Goal: Transaction & Acquisition: Purchase product/service

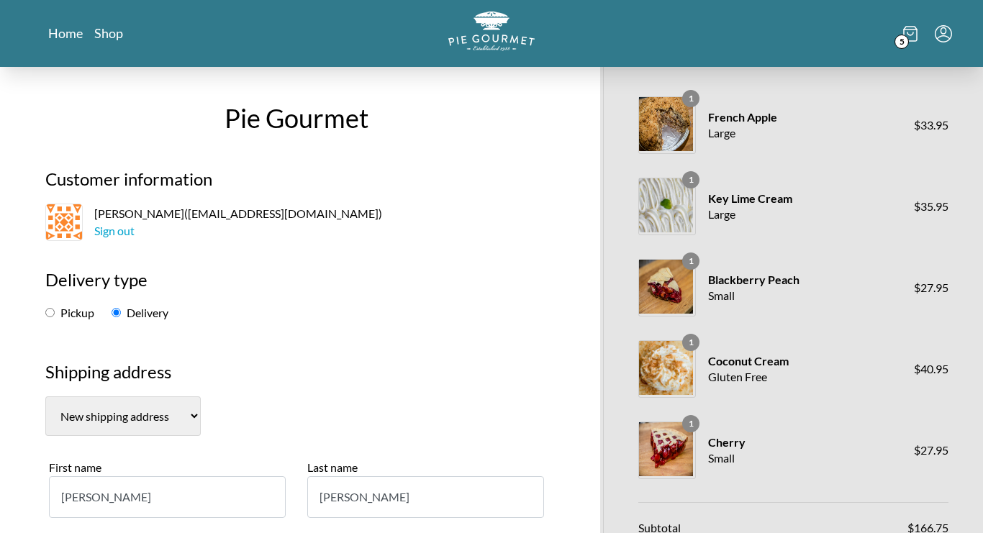
select select "-1"
select select "VA"
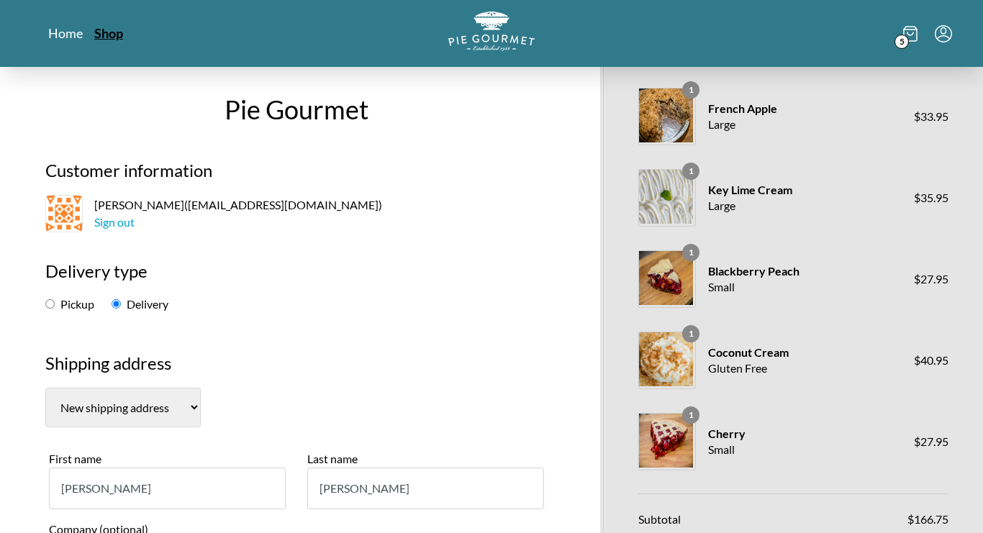
click at [104, 35] on link "Shop" at bounding box center [108, 32] width 29 height 17
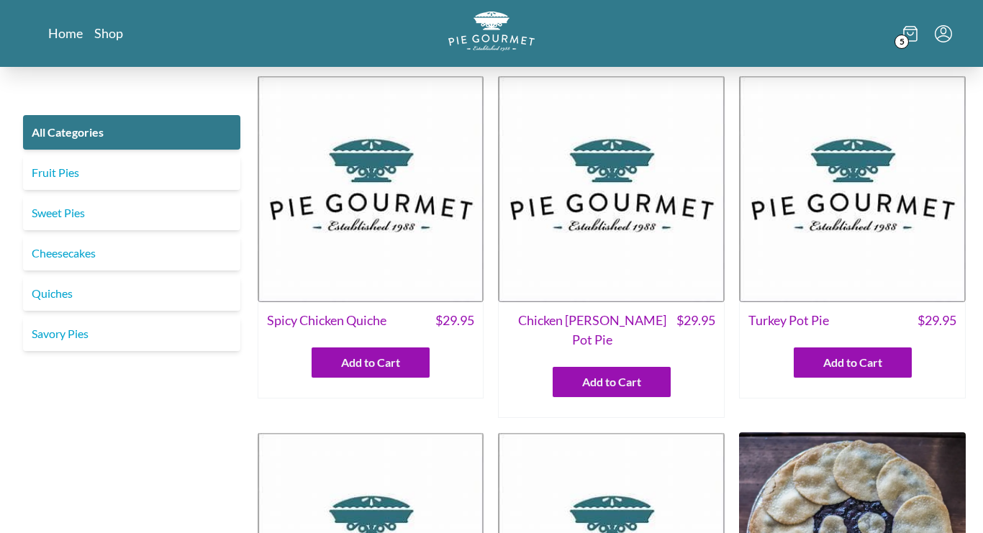
click at [910, 39] on icon at bounding box center [910, 34] width 14 height 16
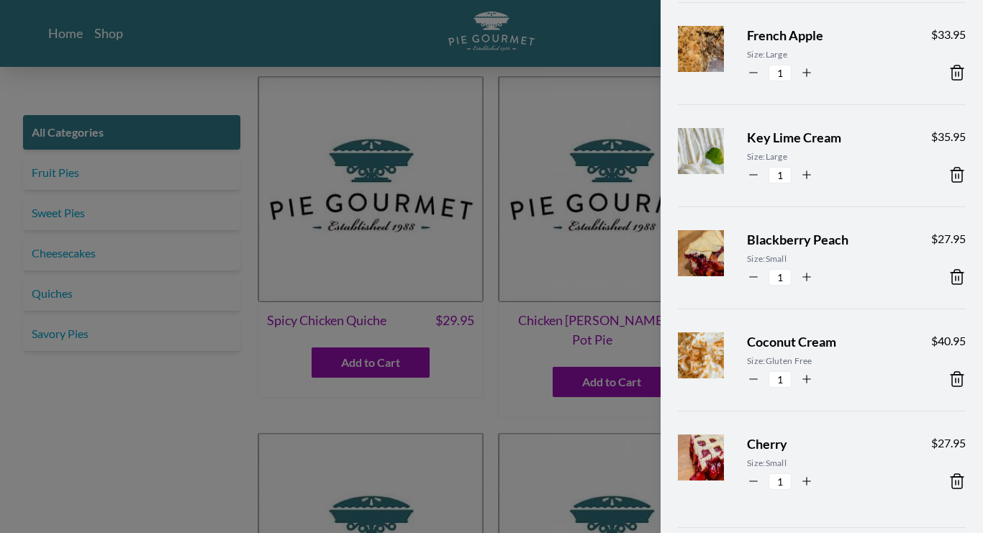
scroll to position [256, 0]
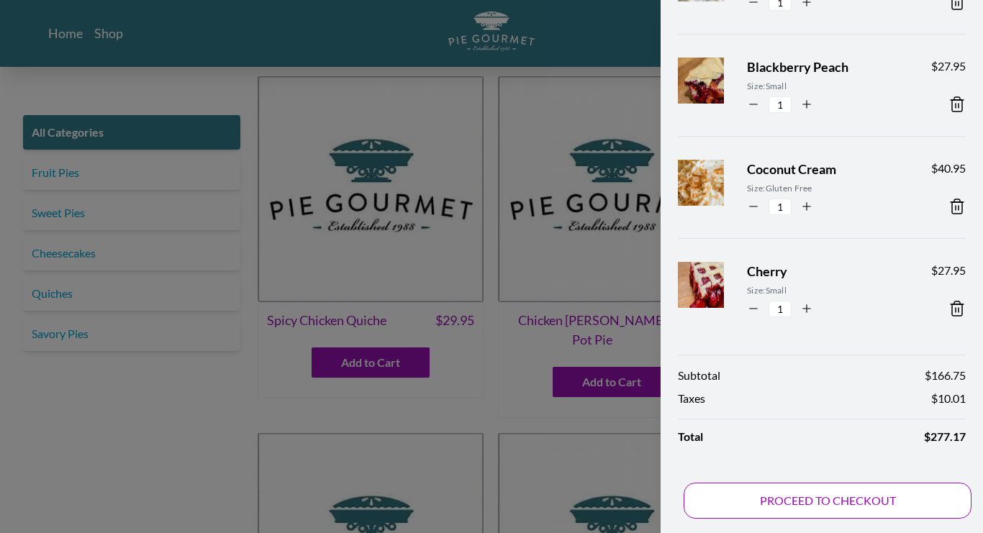
click at [807, 507] on button "PROCEED TO CHECKOUT" at bounding box center [828, 501] width 288 height 36
select select "VA"
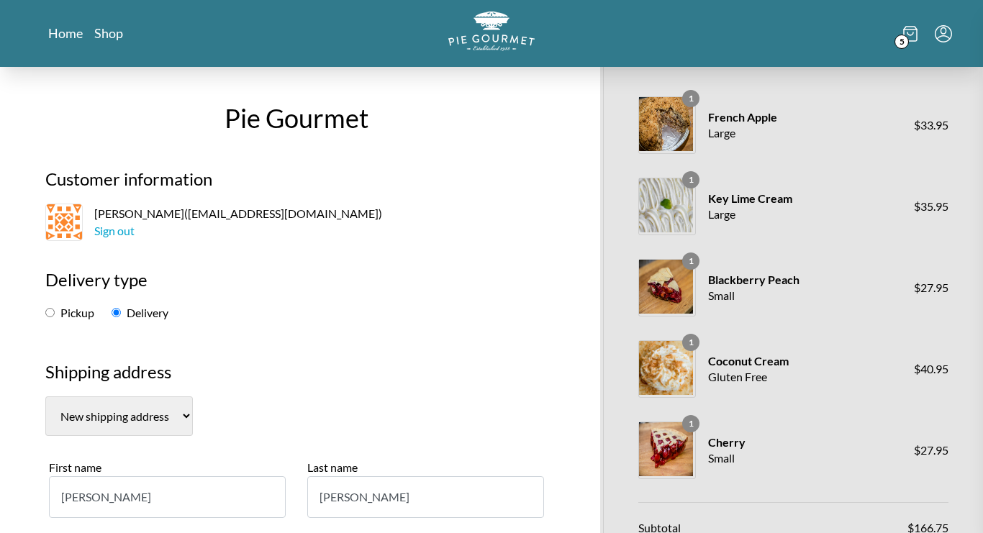
select select "0"
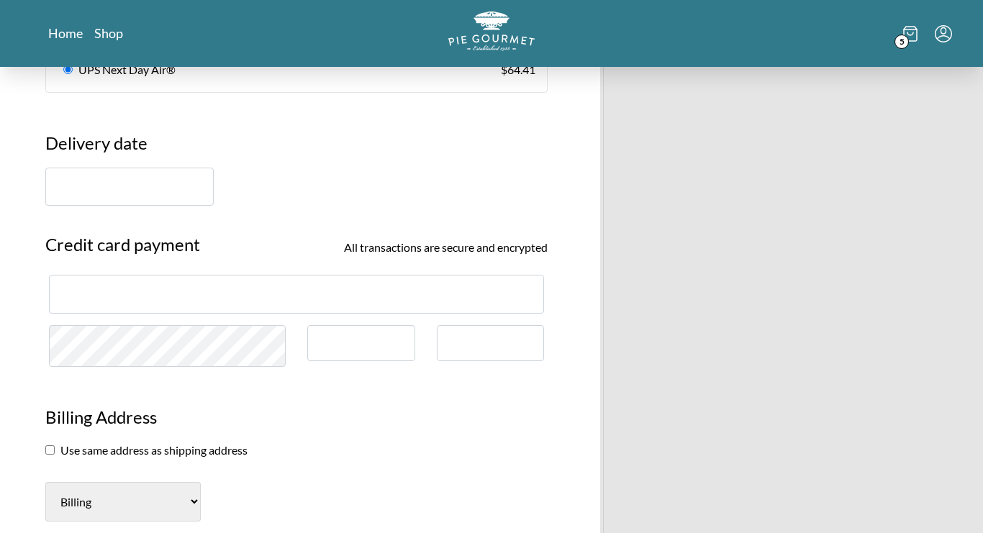
scroll to position [692, 0]
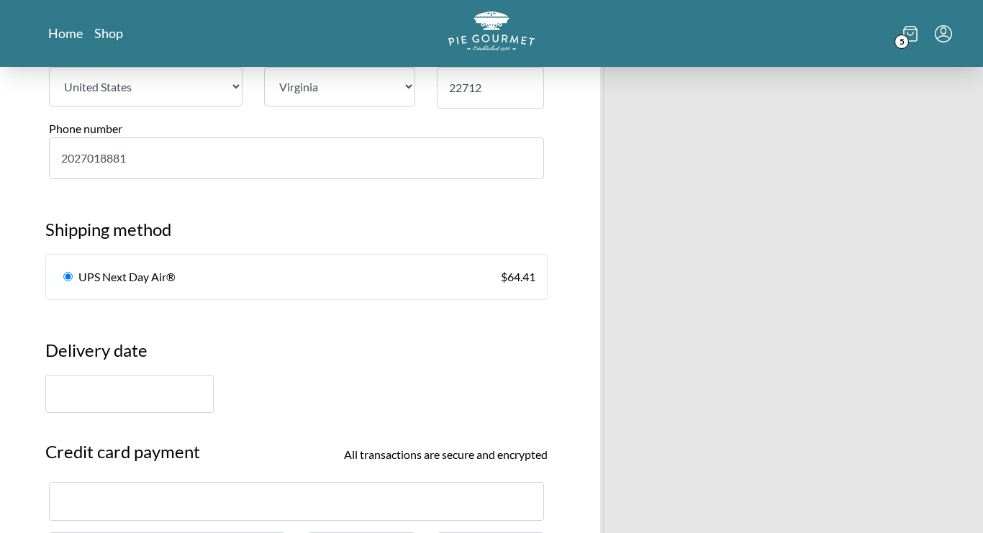
click at [105, 379] on input "text" at bounding box center [129, 394] width 168 height 38
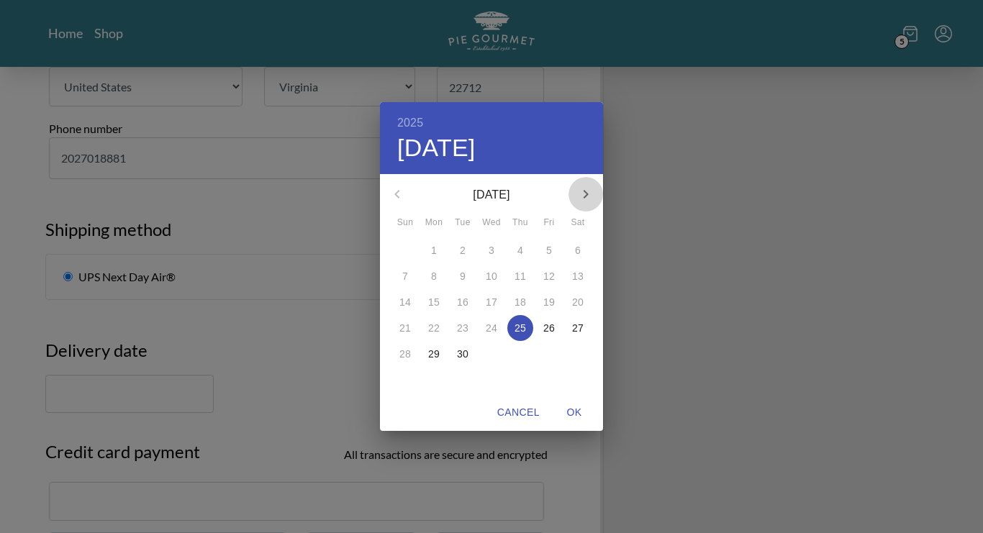
click at [589, 189] on icon "button" at bounding box center [585, 194] width 17 height 17
click at [551, 254] on p "3" at bounding box center [549, 250] width 6 height 14
click at [580, 408] on span "OK" at bounding box center [574, 413] width 35 height 18
type input "[DATE]"
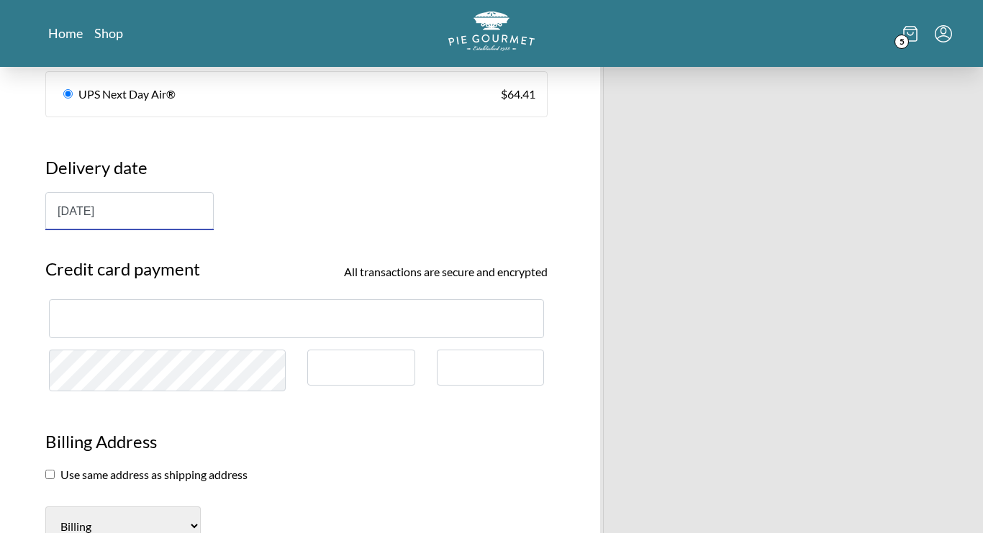
scroll to position [875, 0]
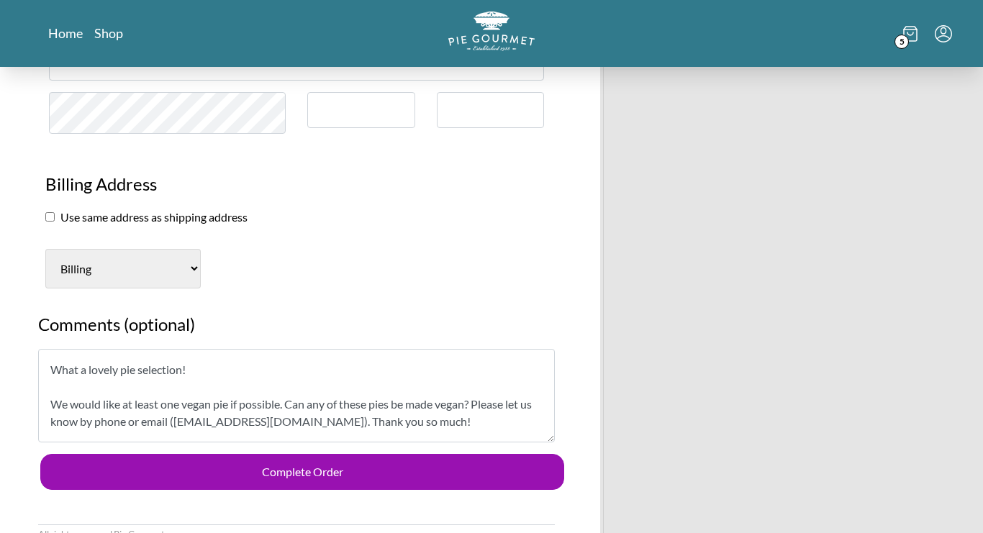
scroll to position [1076, 0]
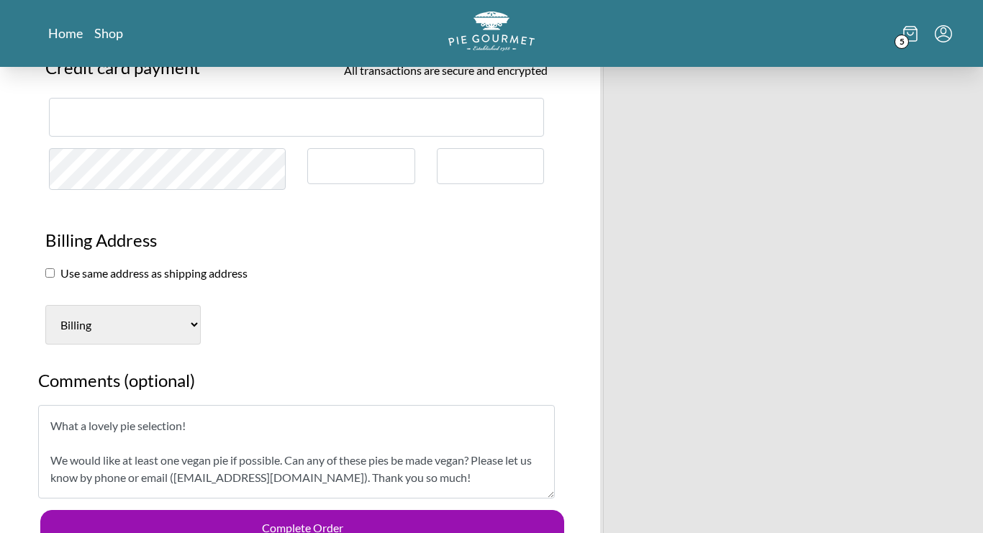
click at [318, 165] on div at bounding box center [361, 166] width 108 height 37
click at [534, 255] on h3 "Billing Address" at bounding box center [296, 245] width 502 height 37
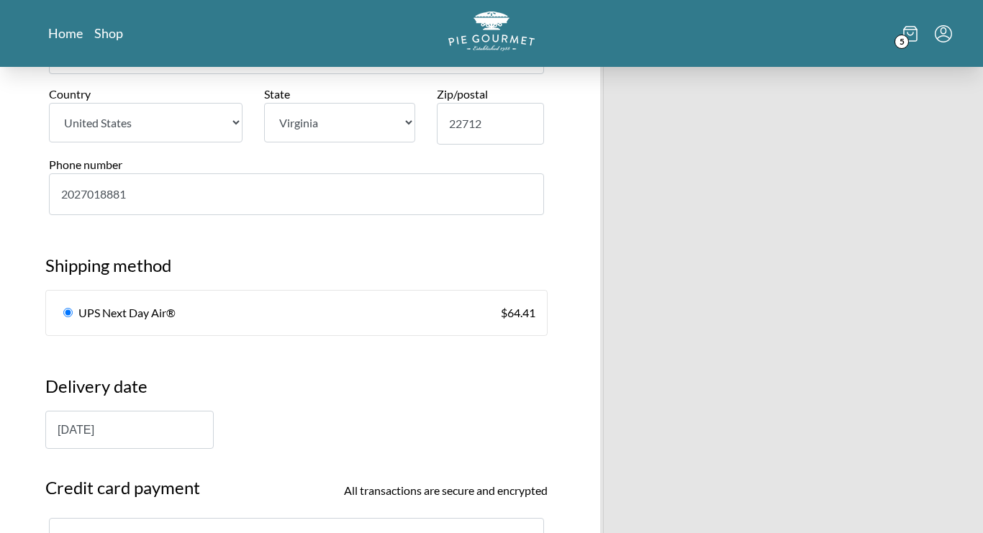
scroll to position [772, 0]
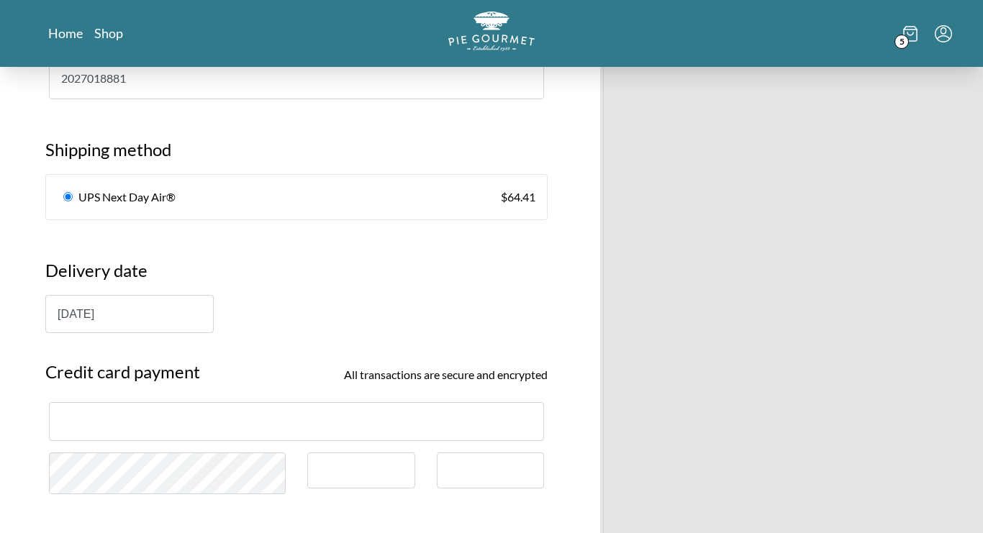
click at [68, 195] on input "radio" at bounding box center [67, 196] width 9 height 9
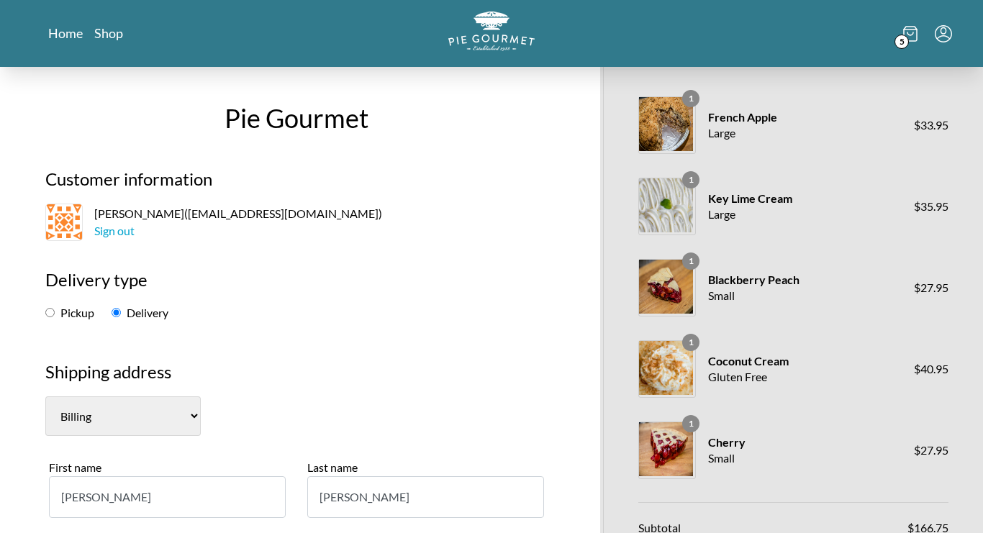
scroll to position [12, 0]
